Goal: Transaction & Acquisition: Purchase product/service

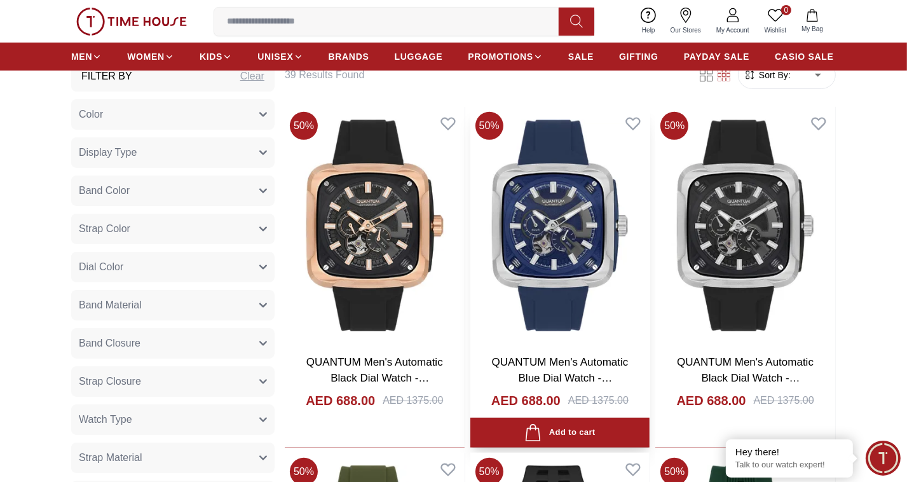
scroll to position [509, 0]
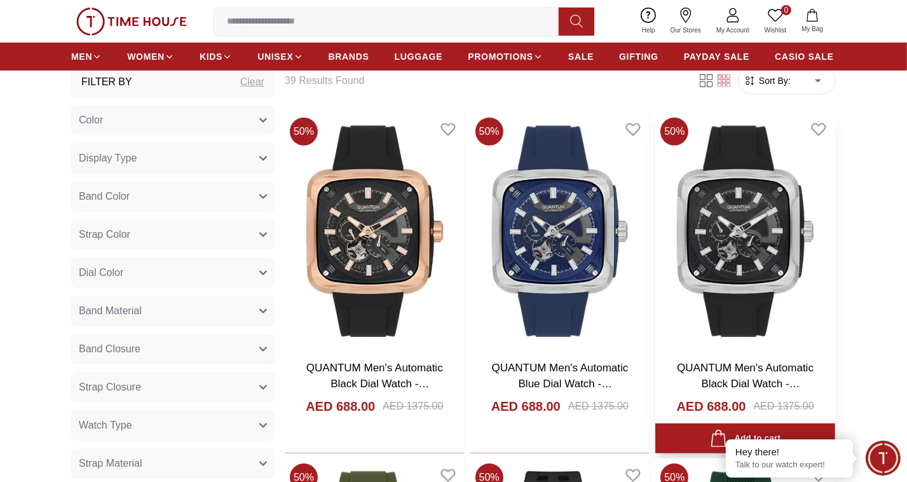
click at [712, 248] on img at bounding box center [746, 231] width 180 height 237
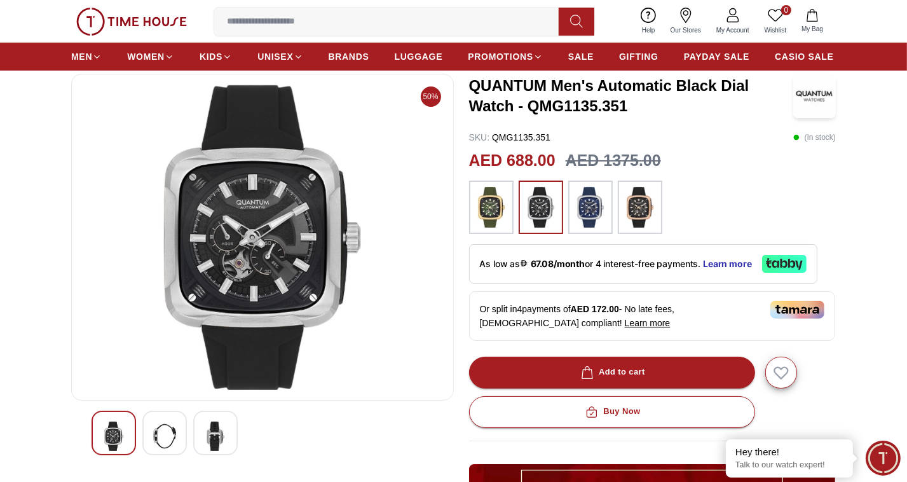
scroll to position [64, 0]
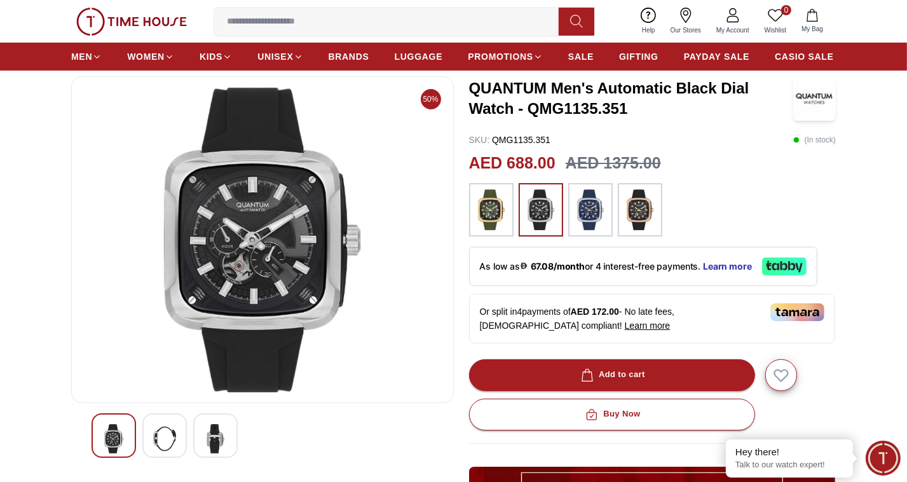
click at [165, 440] on img at bounding box center [164, 438] width 23 height 29
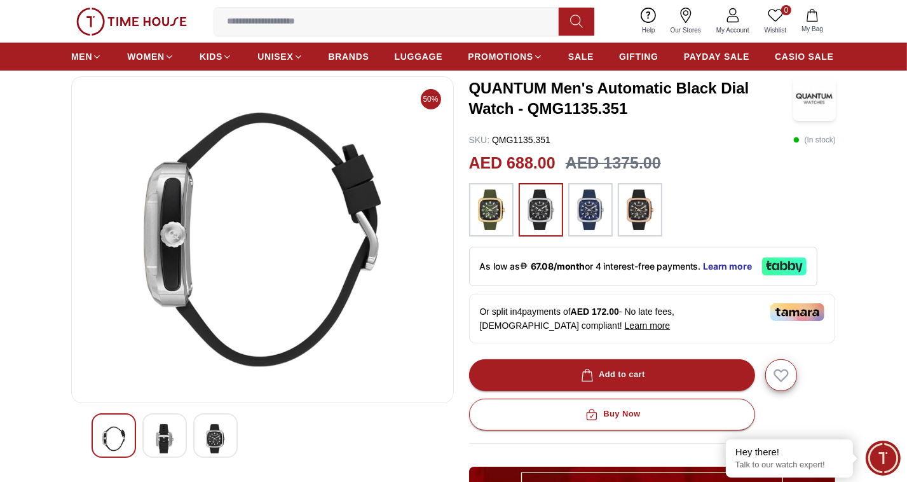
click at [219, 432] on img at bounding box center [215, 438] width 23 height 29
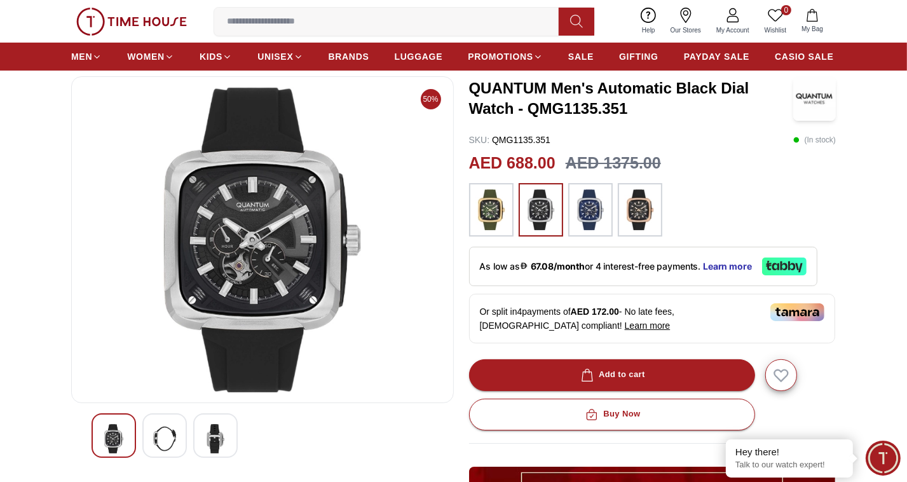
click at [235, 219] on img at bounding box center [262, 239] width 361 height 305
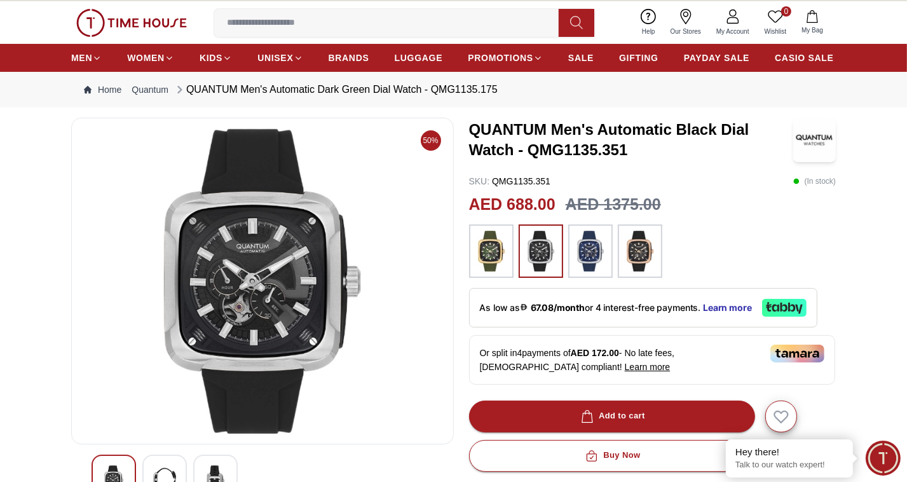
scroll to position [0, 0]
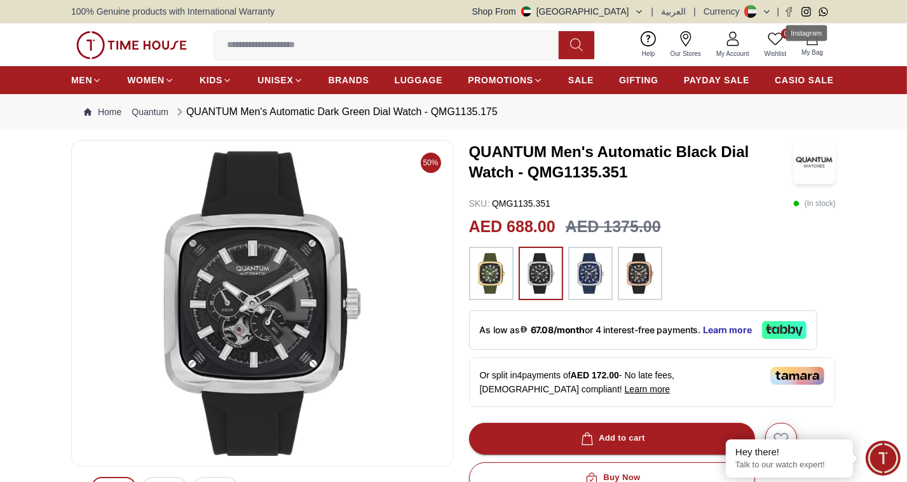
click at [805, 10] on icon "Instagram" at bounding box center [806, 11] width 5 height 5
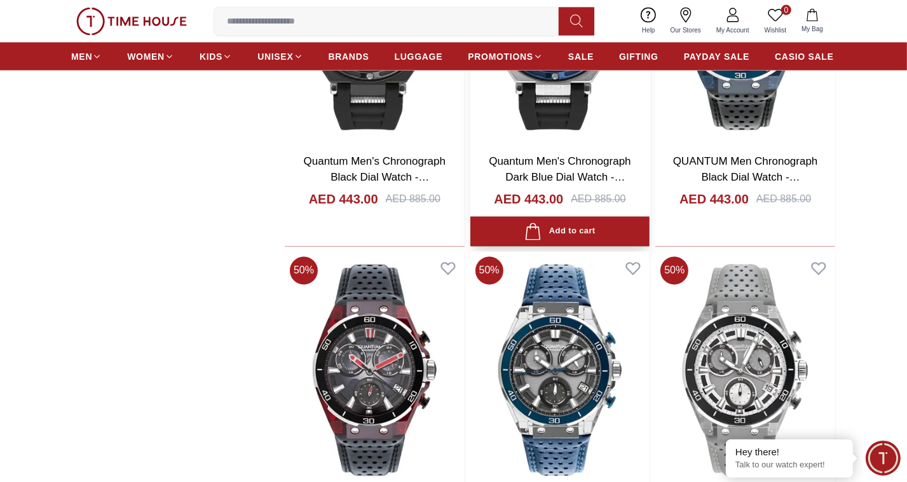
scroll to position [2226, 0]
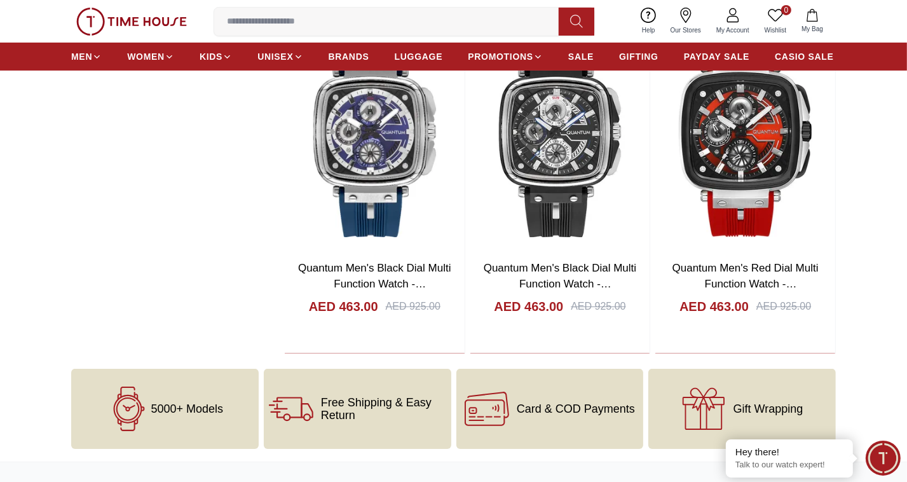
scroll to position [4960, 0]
